Goal: Task Accomplishment & Management: Use online tool/utility

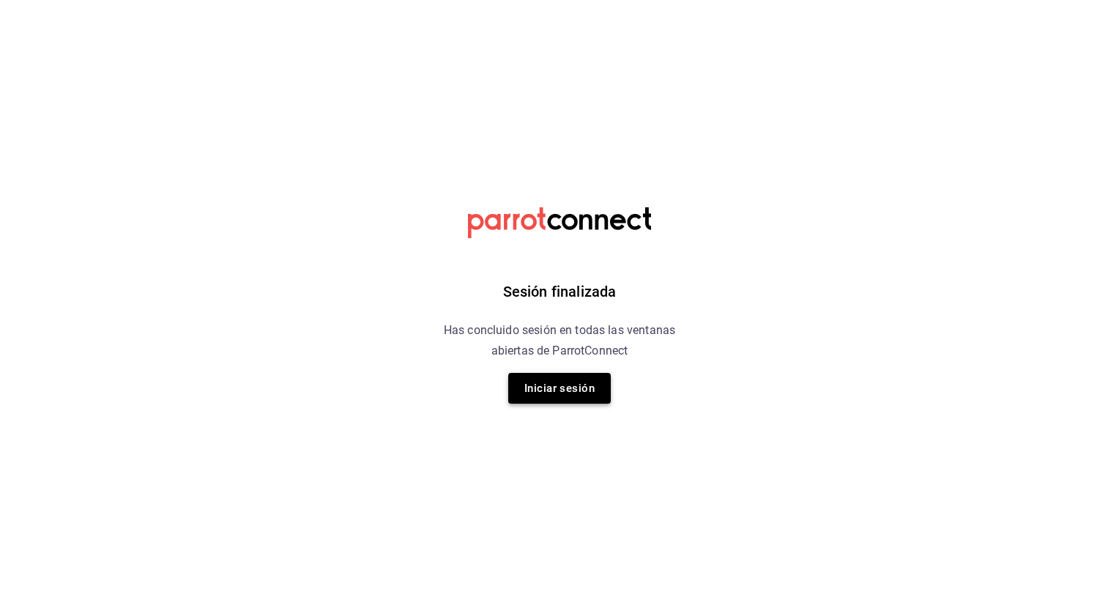
click at [557, 395] on button "Iniciar sesión" at bounding box center [559, 388] width 103 height 31
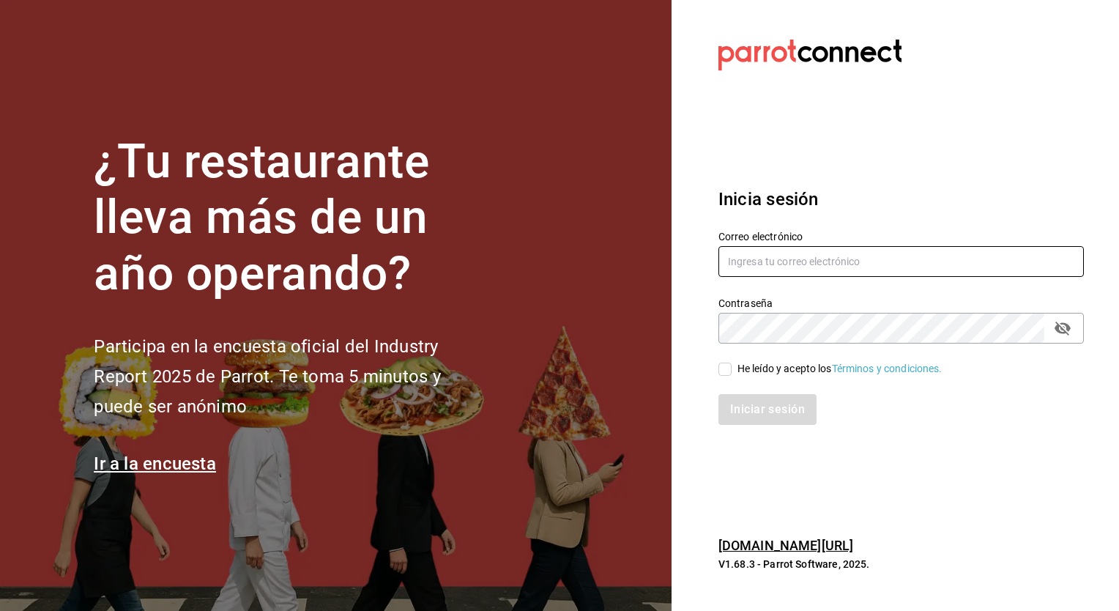
type input "jose.garcia@grupocosteno.com"
click at [735, 367] on span "He leído y acepto los Términos y condiciones." at bounding box center [837, 368] width 211 height 15
click at [732, 367] on input "He leído y acepto los Términos y condiciones." at bounding box center [724, 369] width 13 height 13
checkbox input "true"
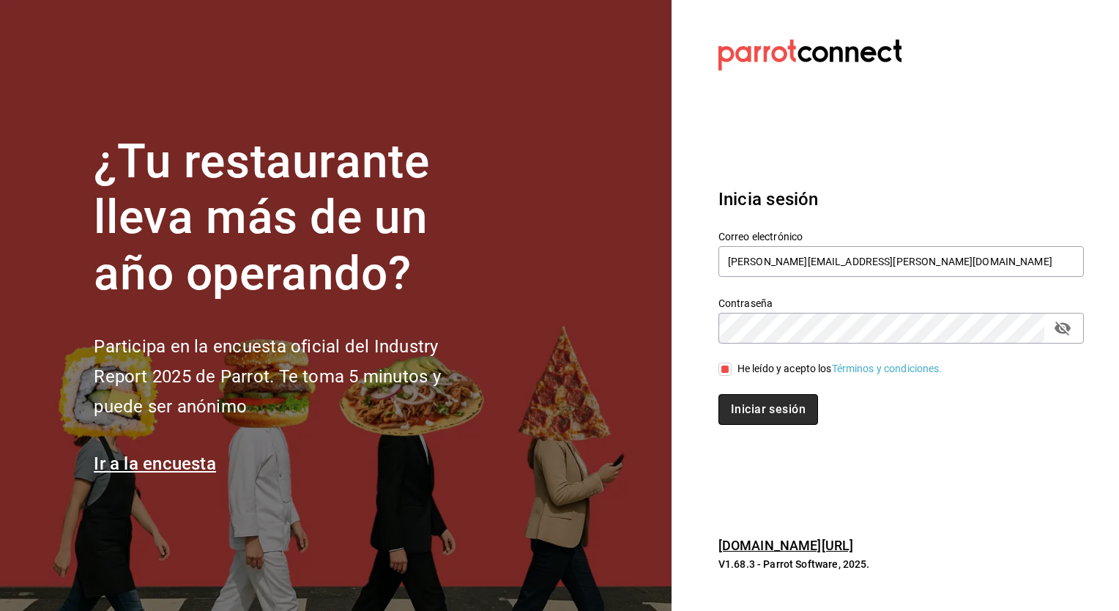
click at [757, 397] on button "Iniciar sesión" at bounding box center [768, 409] width 100 height 31
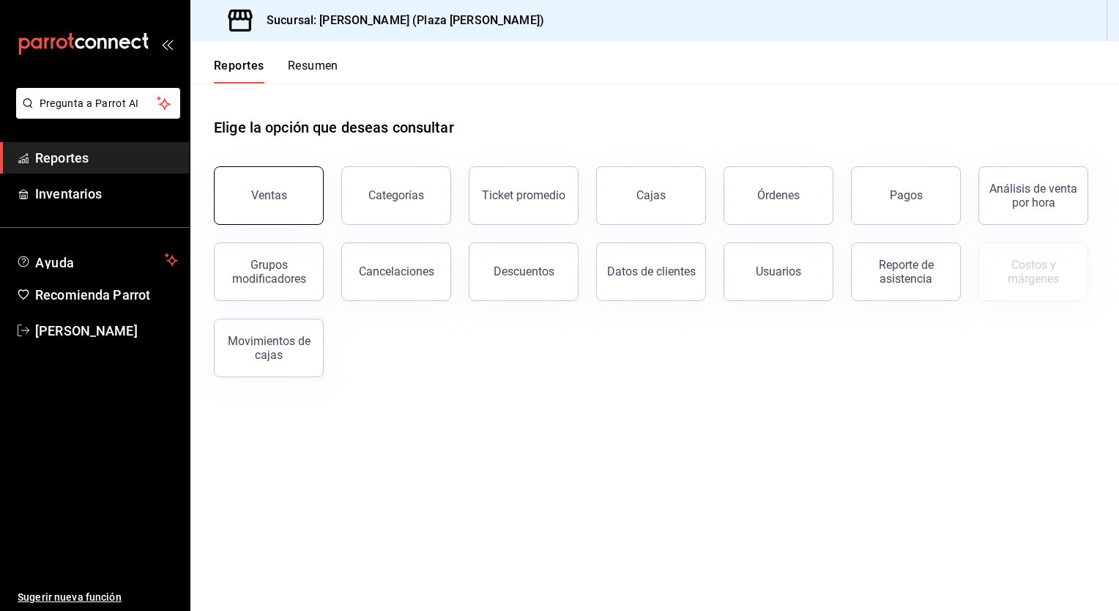
click at [302, 172] on button "Ventas" at bounding box center [269, 195] width 110 height 59
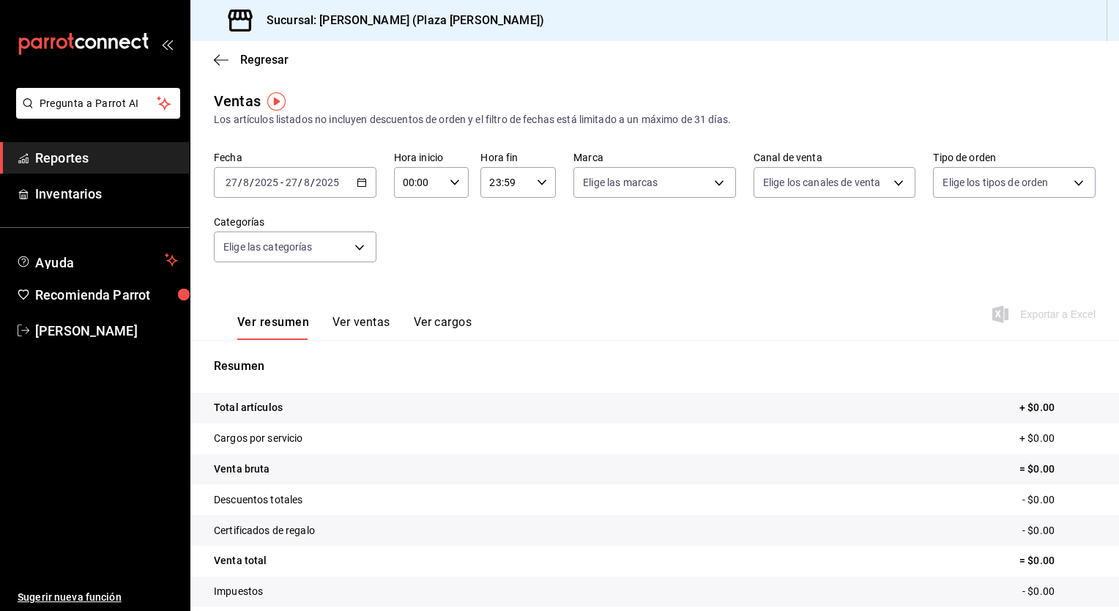
click at [357, 179] on \(Stroke\) "button" at bounding box center [361, 183] width 9 height 8
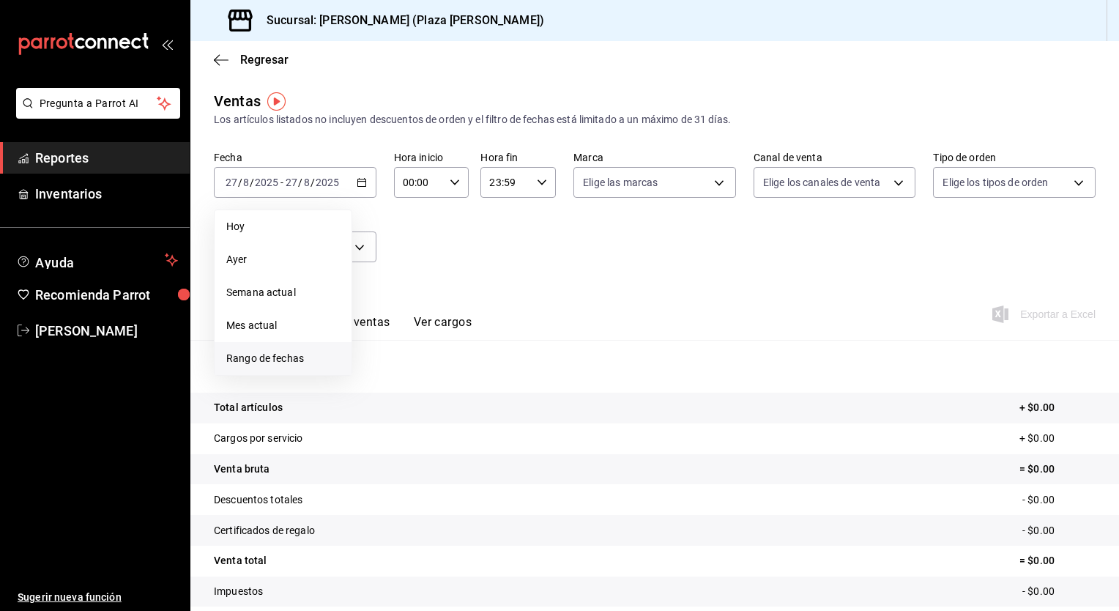
click at [271, 357] on span "Rango de fechas" at bounding box center [283, 358] width 114 height 15
click at [386, 409] on abbr "25" at bounding box center [383, 409] width 10 height 10
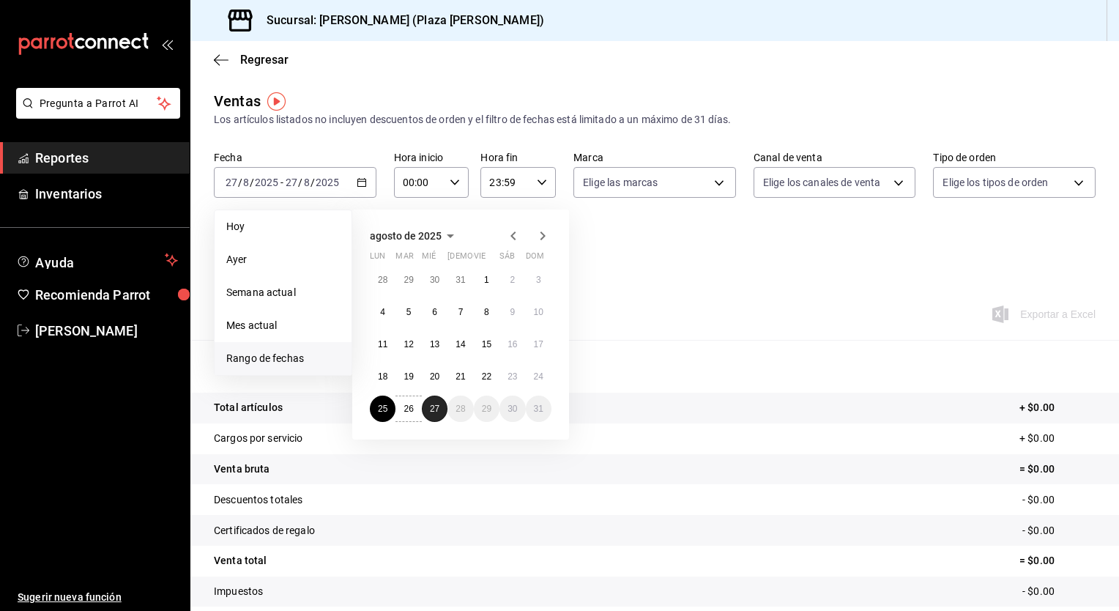
click at [436, 404] on abbr "27" at bounding box center [435, 409] width 10 height 10
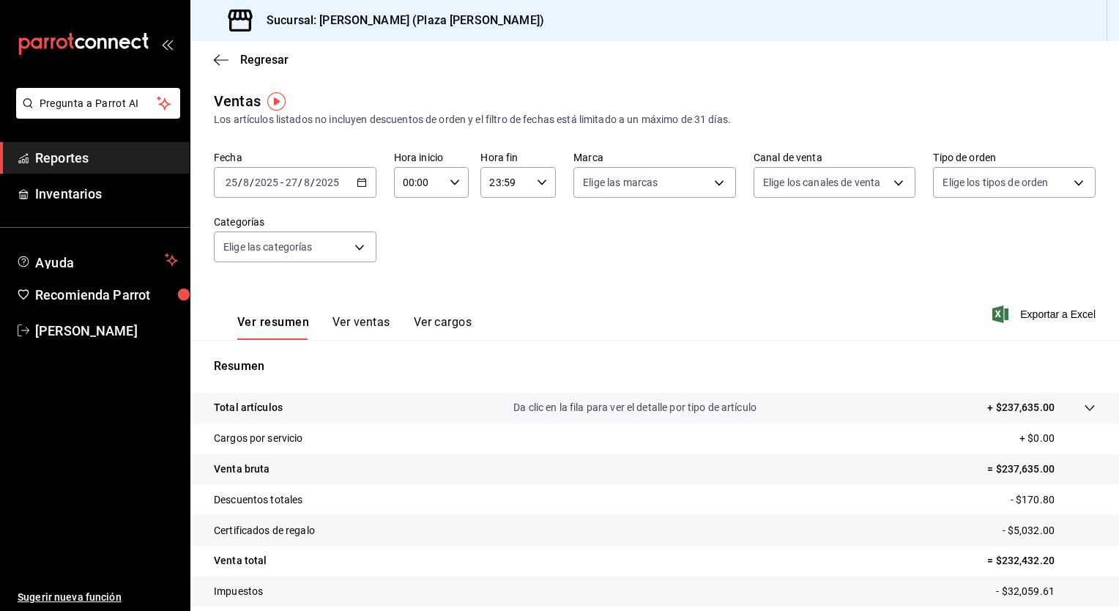
click at [497, 185] on input "23:59" at bounding box center [505, 182] width 51 height 29
click at [497, 185] on div at bounding box center [559, 305] width 1119 height 611
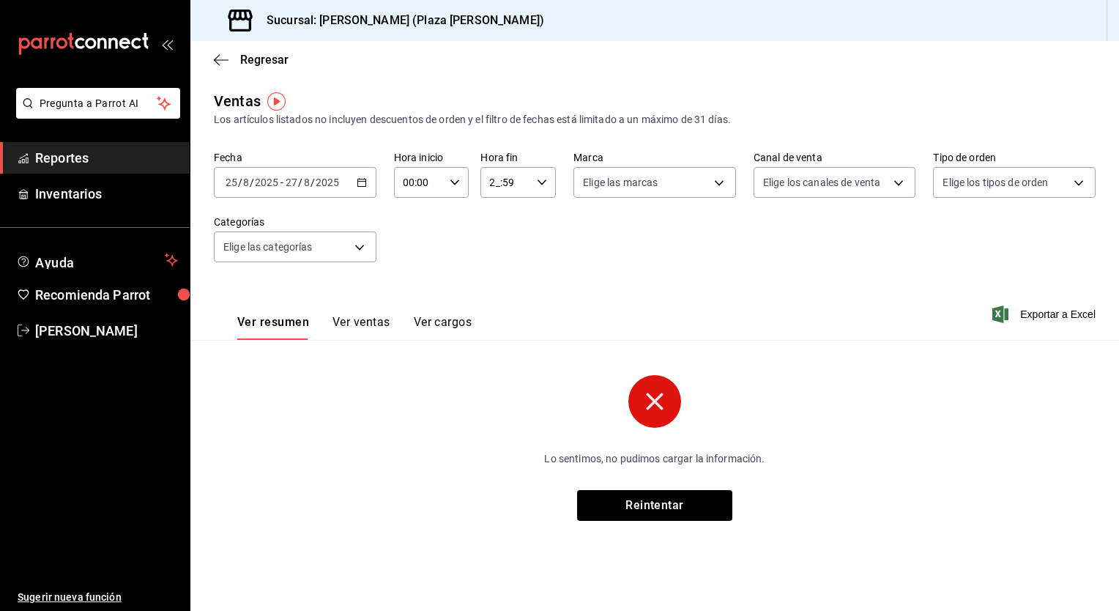
click at [514, 184] on input "2_:59" at bounding box center [505, 182] width 51 height 29
click at [514, 184] on div at bounding box center [559, 305] width 1119 height 611
click at [540, 182] on \(Stroke\) "button" at bounding box center [542, 181] width 9 height 5
click at [540, 225] on span "00" at bounding box center [537, 220] width 15 height 12
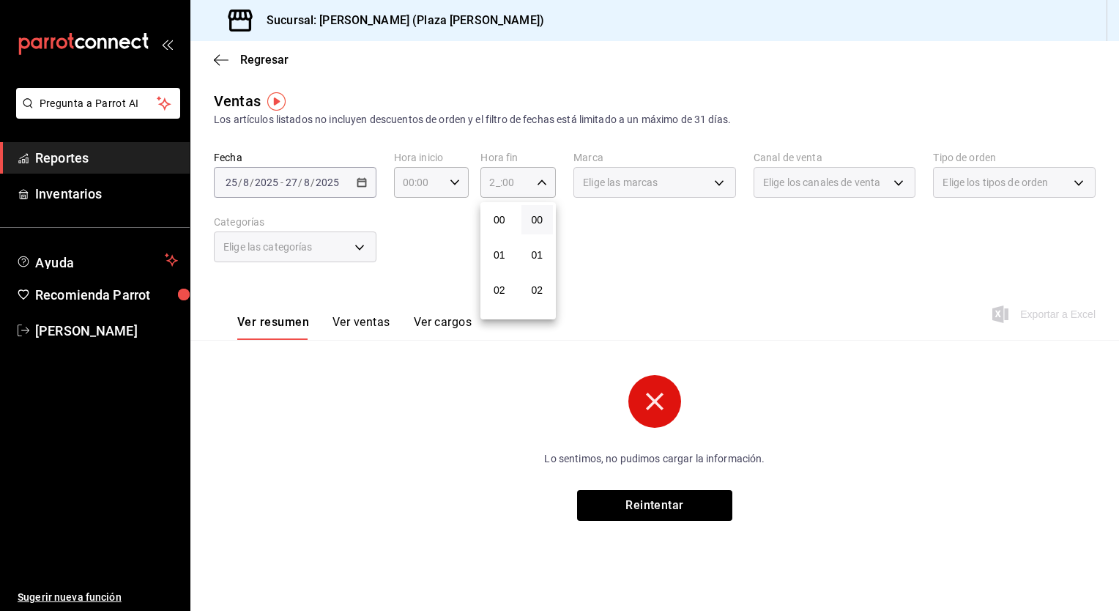
click at [543, 179] on div at bounding box center [559, 305] width 1119 height 611
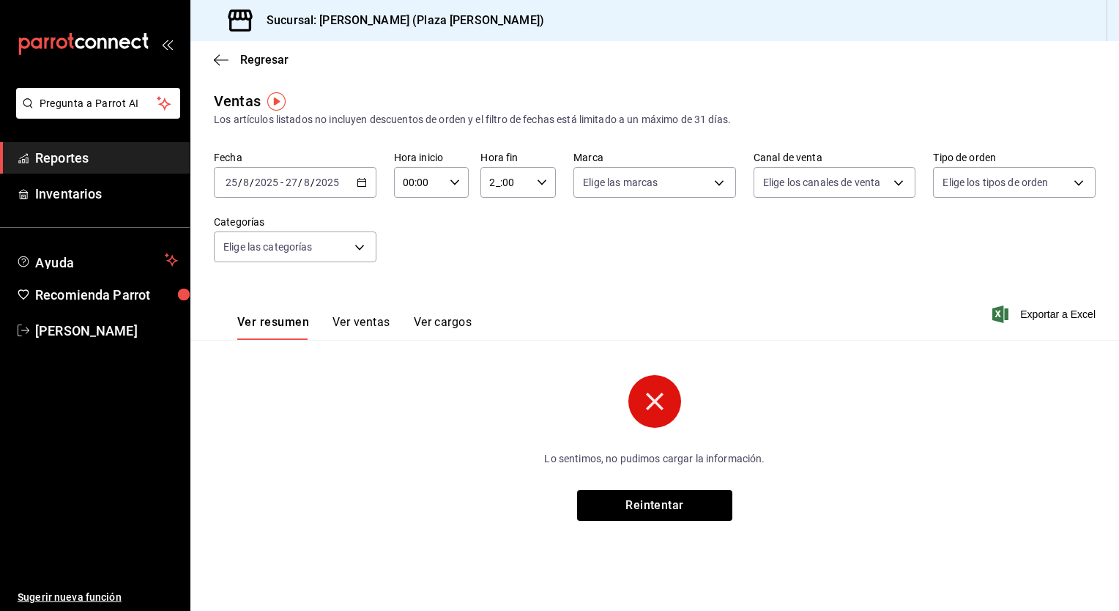
click at [543, 179] on icon "button" at bounding box center [542, 182] width 10 height 10
click at [535, 218] on span "00" at bounding box center [537, 220] width 15 height 12
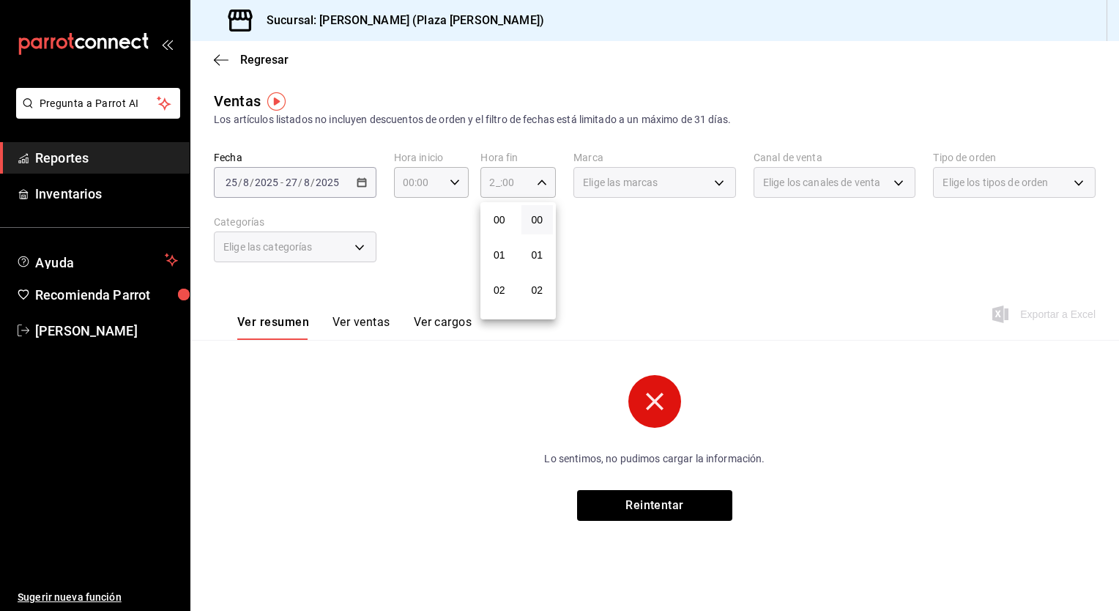
click at [542, 180] on div at bounding box center [559, 305] width 1119 height 611
click at [542, 180] on icon "button" at bounding box center [542, 182] width 10 height 10
click at [505, 283] on button "02" at bounding box center [499, 289] width 32 height 29
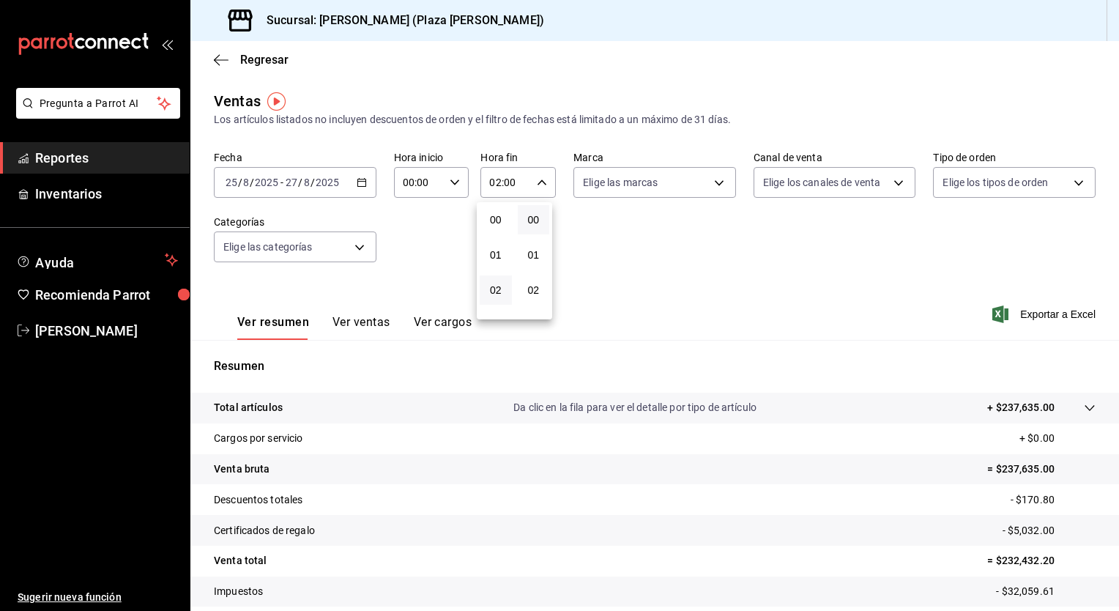
click at [548, 176] on div at bounding box center [559, 305] width 1119 height 611
click at [548, 176] on div "02:00 Hora fin" at bounding box center [517, 182] width 75 height 31
click at [501, 295] on span "04" at bounding box center [496, 289] width 14 height 12
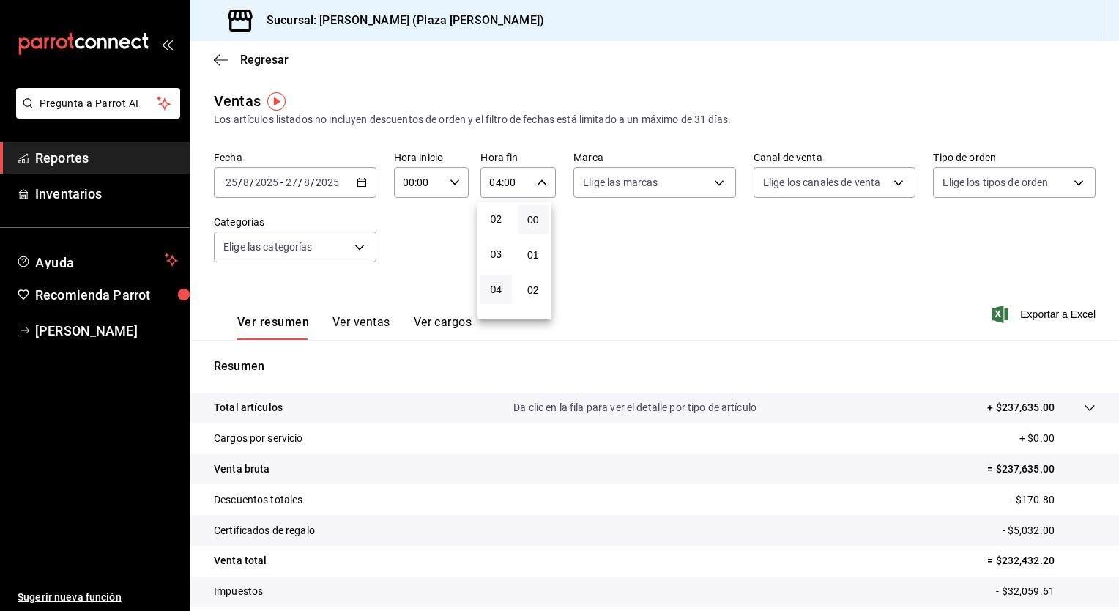
click at [536, 186] on div at bounding box center [559, 305] width 1119 height 611
click at [537, 186] on icon "button" at bounding box center [542, 182] width 10 height 10
click at [510, 245] on button "05" at bounding box center [495, 252] width 31 height 29
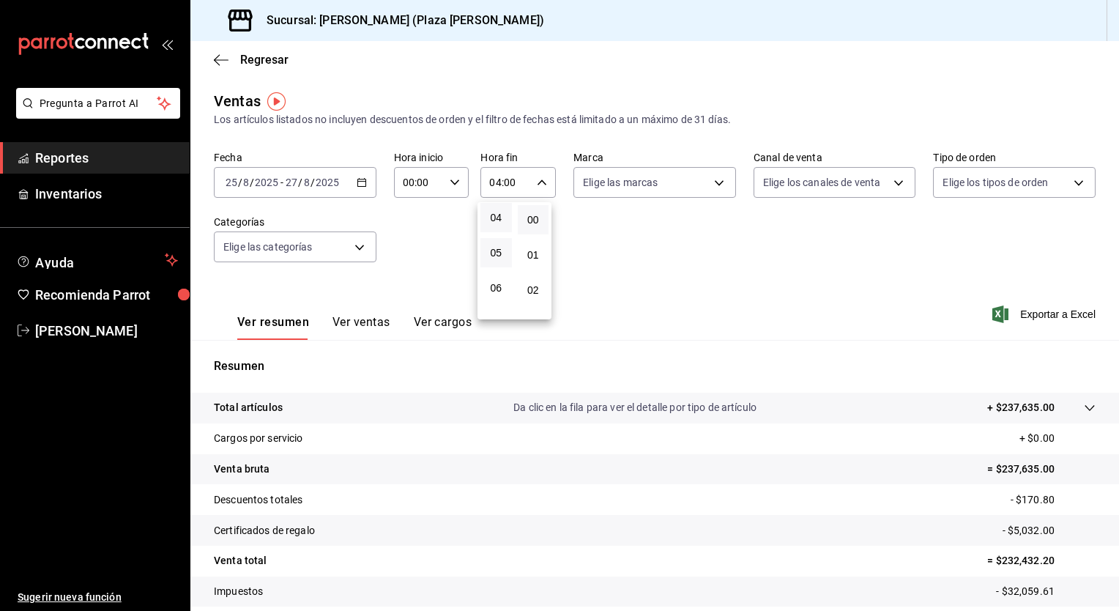
type input "05:00"
click at [454, 185] on div at bounding box center [559, 305] width 1119 height 611
click at [454, 185] on icon "button" at bounding box center [455, 182] width 10 height 10
click at [454, 185] on div at bounding box center [559, 305] width 1119 height 611
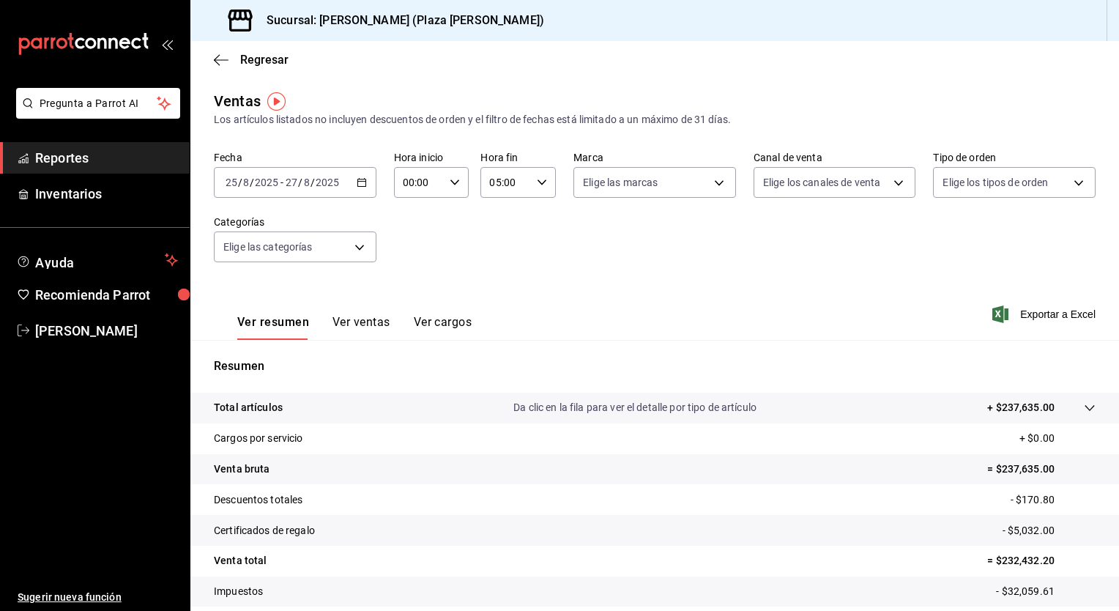
click at [454, 185] on icon "button" at bounding box center [455, 182] width 10 height 10
click at [454, 185] on div at bounding box center [559, 305] width 1119 height 611
click at [454, 185] on icon "button" at bounding box center [455, 182] width 10 height 10
click at [416, 287] on span "02" at bounding box center [411, 290] width 14 height 12
click at [450, 180] on div at bounding box center [559, 305] width 1119 height 611
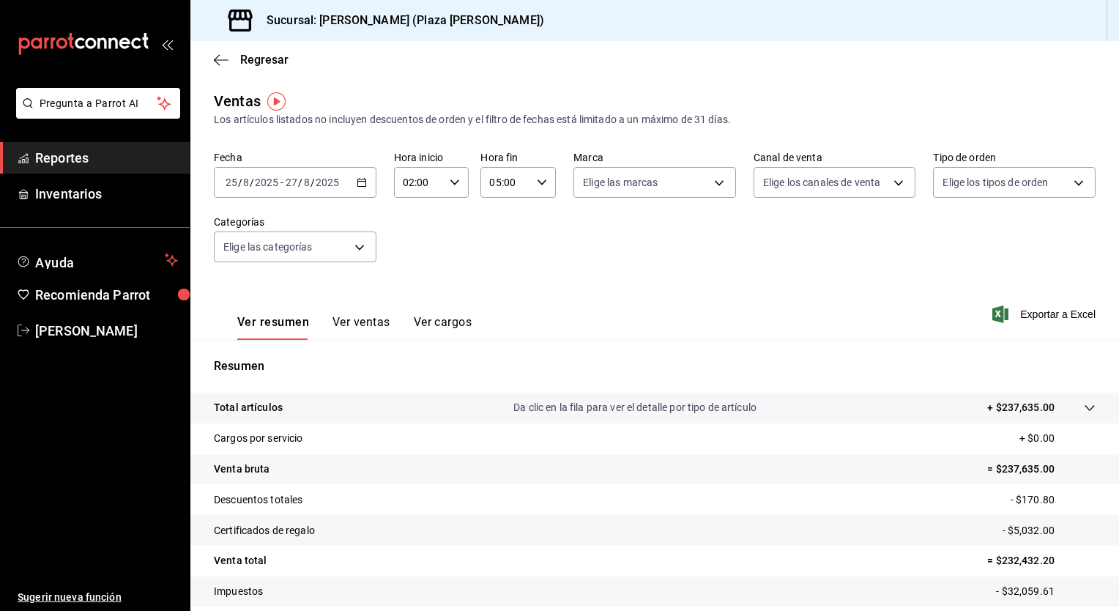
click at [450, 180] on icon "button" at bounding box center [455, 182] width 10 height 10
click at [412, 299] on button "04" at bounding box center [410, 289] width 31 height 29
click at [453, 181] on div at bounding box center [559, 305] width 1119 height 611
click at [453, 181] on icon "button" at bounding box center [455, 182] width 10 height 10
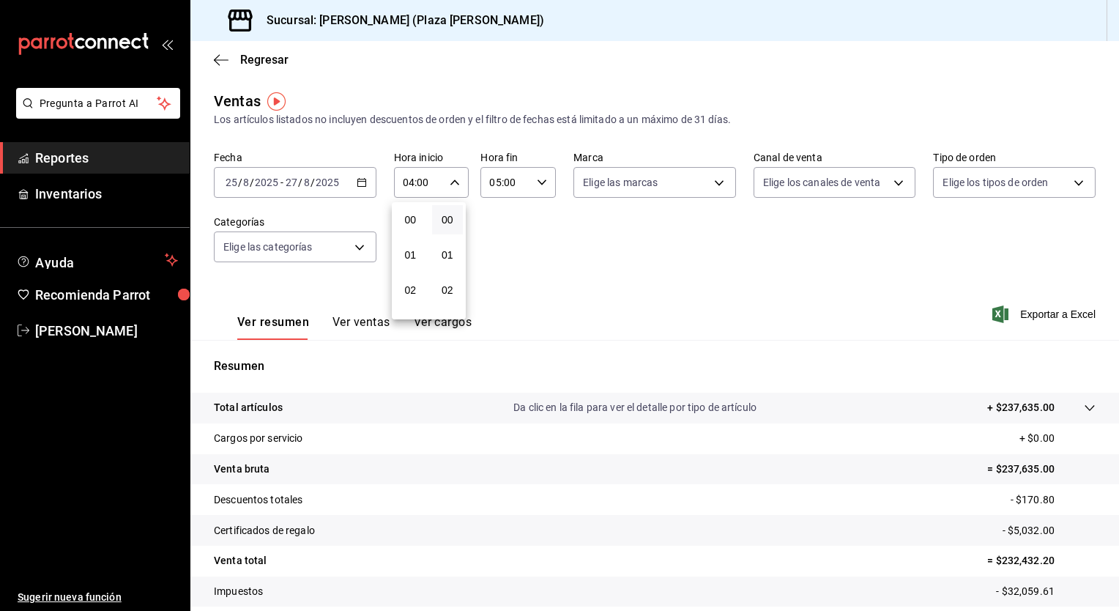
scroll to position [143, 0]
click at [422, 244] on button "05" at bounding box center [410, 252] width 31 height 29
type input "05:00"
click at [628, 260] on div at bounding box center [559, 305] width 1119 height 611
click at [1026, 308] on span "Exportar a Excel" at bounding box center [1045, 314] width 100 height 18
